Goal: Task Accomplishment & Management: Use online tool/utility

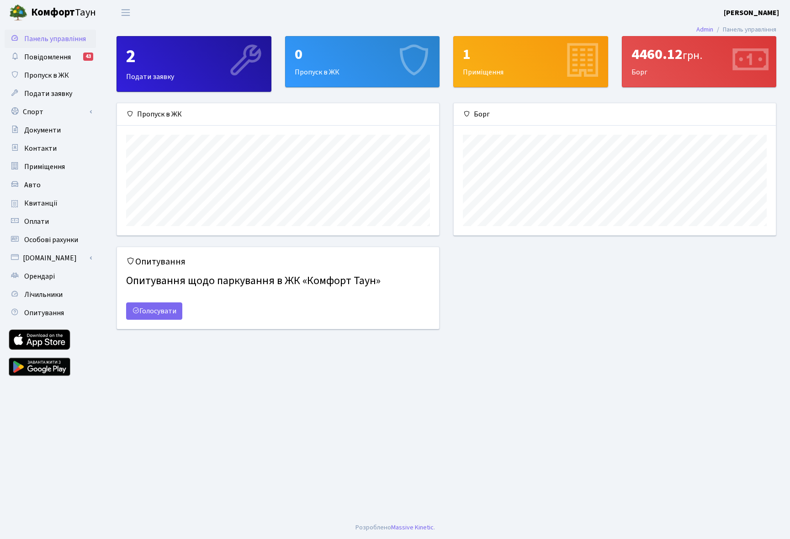
scroll to position [132, 322]
click at [59, 112] on link "Спорт" at bounding box center [50, 112] width 91 height 18
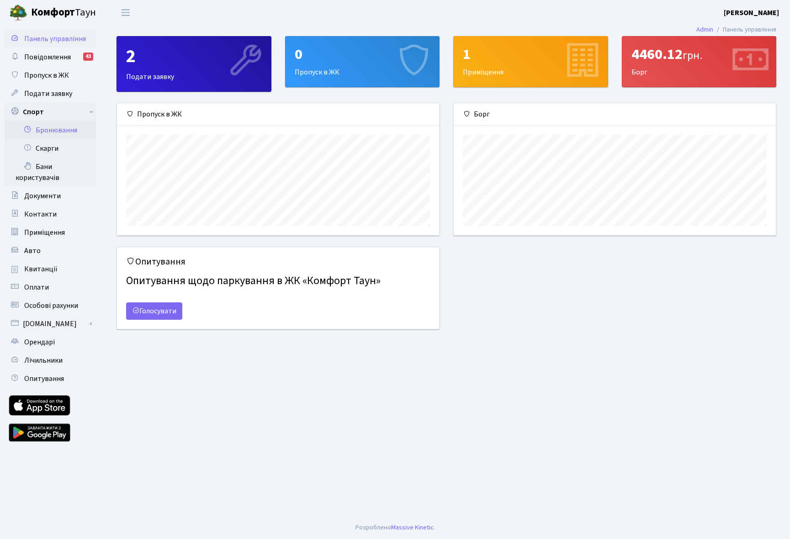
click at [55, 129] on link "Бронювання" at bounding box center [50, 130] width 91 height 18
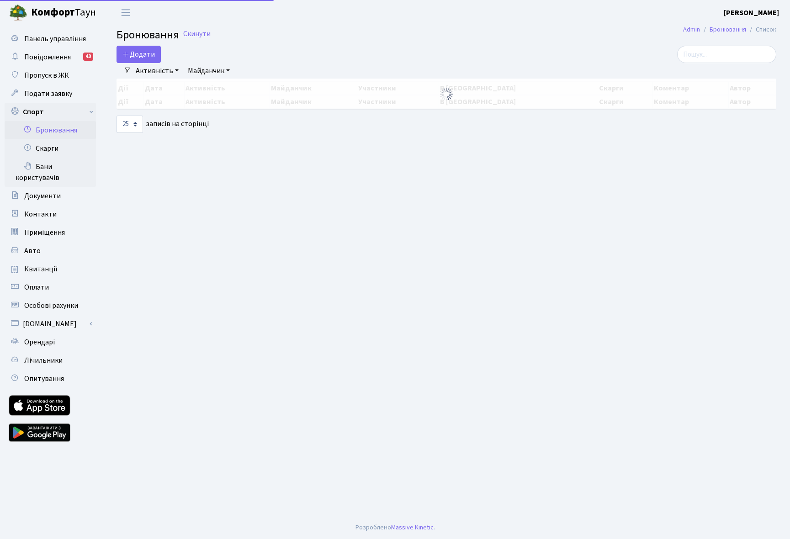
select select "25"
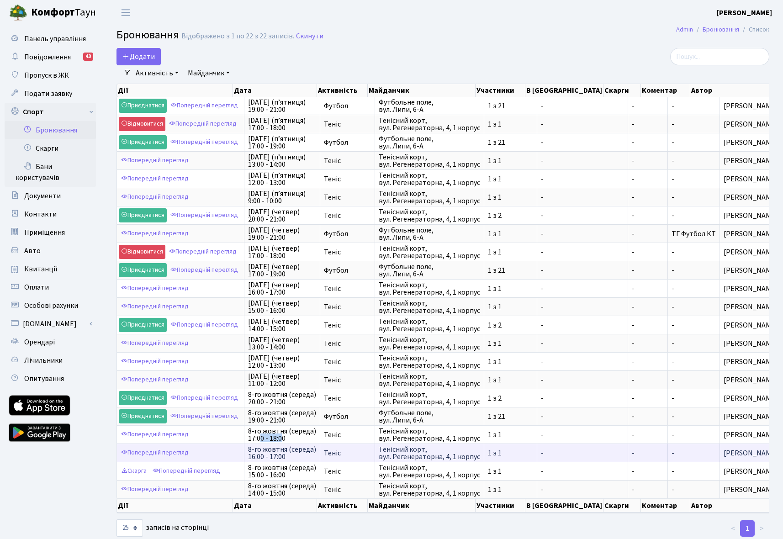
scroll to position [1, 0]
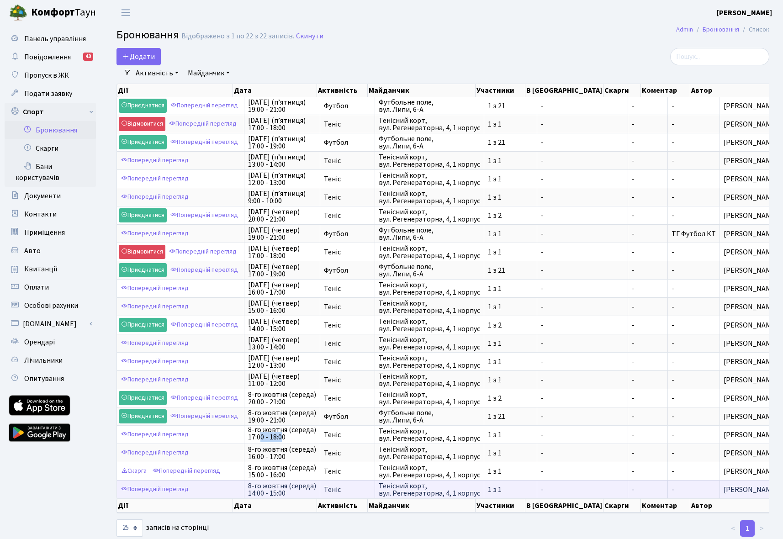
drag, startPoint x: 260, startPoint y: 435, endPoint x: 722, endPoint y: 487, distance: 464.4
click at [722, 487] on tbody "Приєднатися Попередній перегляд [DATE] (п’ятниця) 19:00 - 21:00 Футбол [GEOGRAP…" at bounding box center [449, 298] width 665 height 402
